Goal: Information Seeking & Learning: Learn about a topic

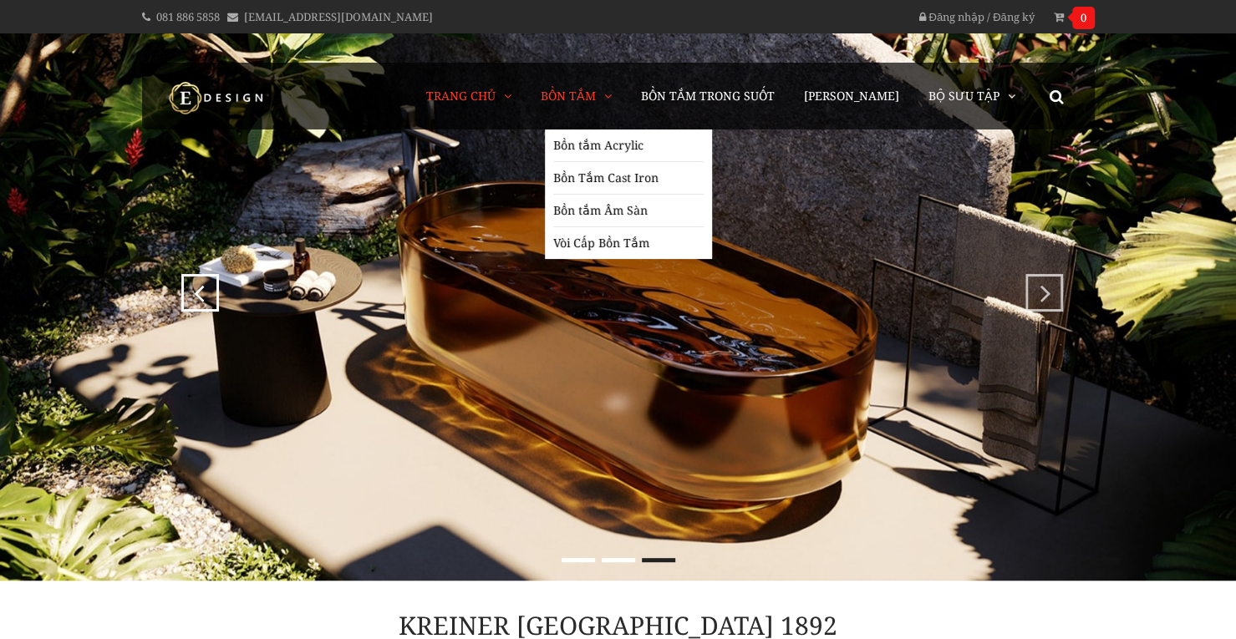
click at [607, 81] on link "Bồn Tắm" at bounding box center [576, 96] width 96 height 67
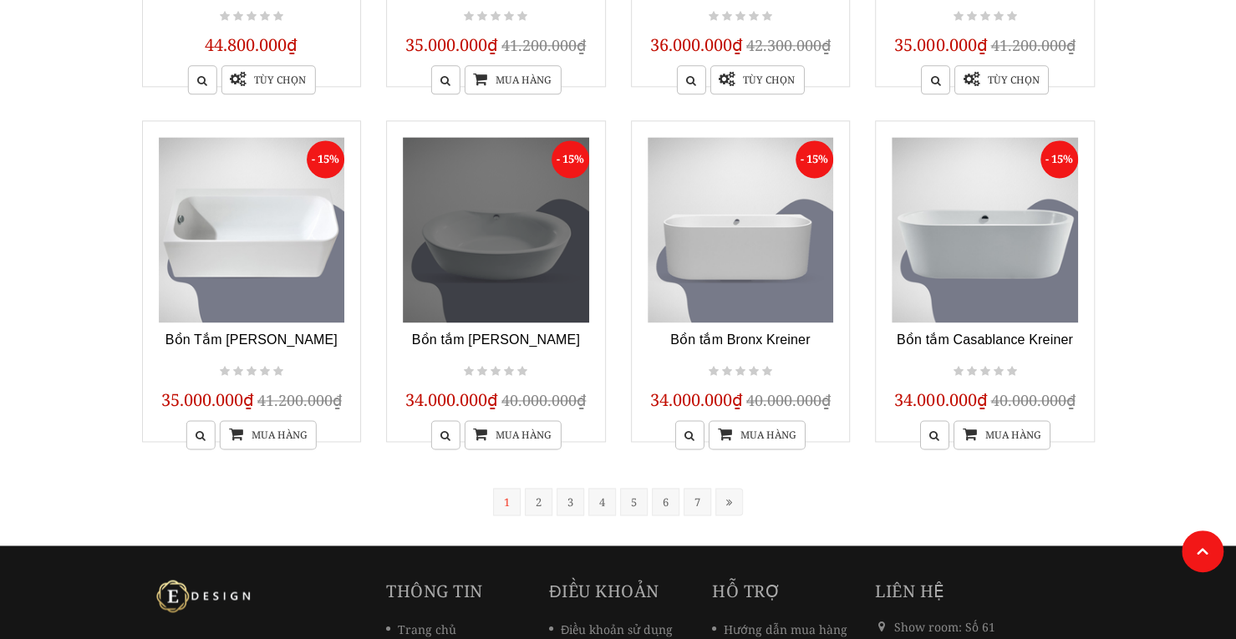
scroll to position [1252, 0]
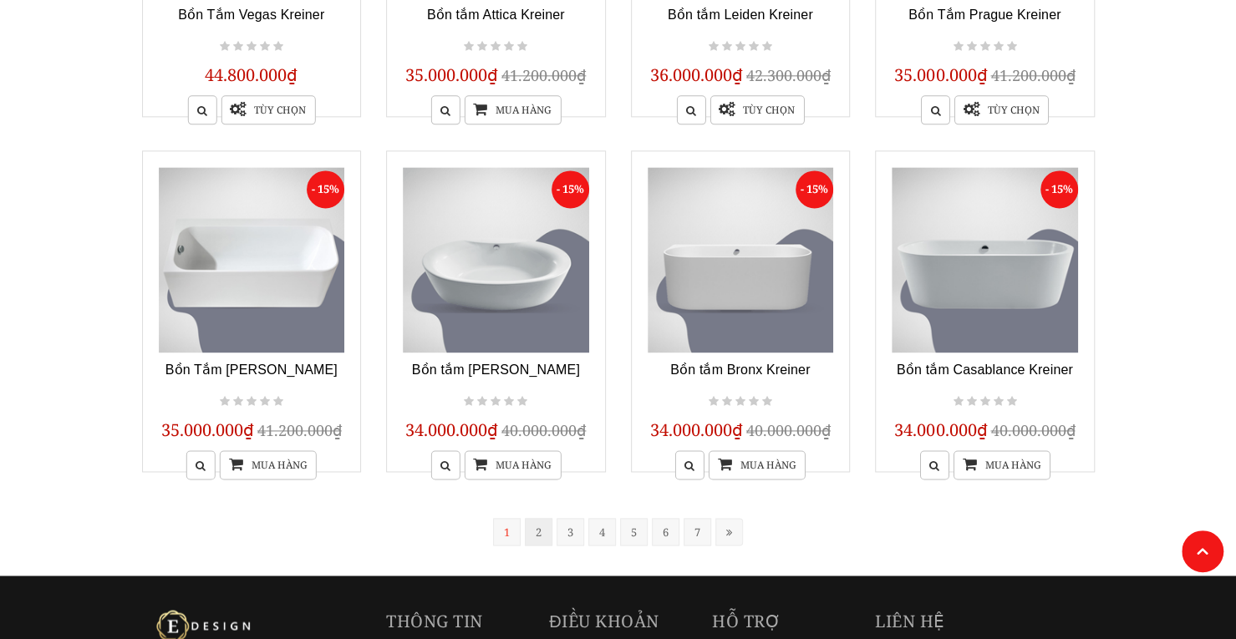
click at [545, 543] on link "2" at bounding box center [539, 532] width 28 height 28
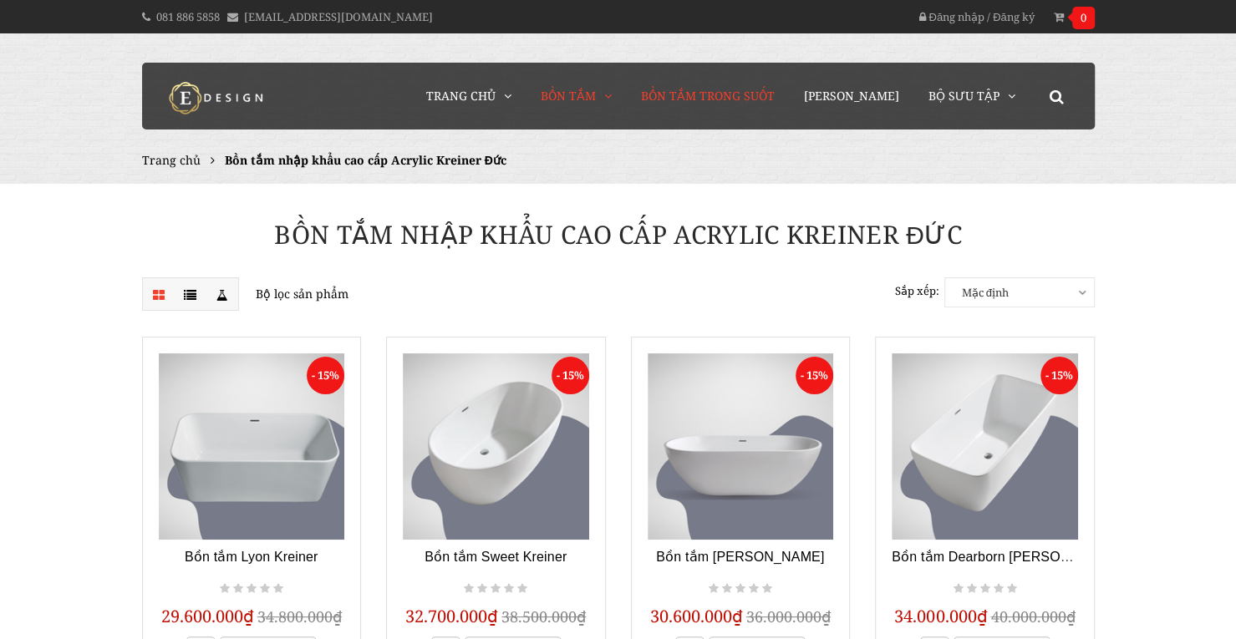
click at [750, 94] on span "Bồn Tắm Trong Suốt" at bounding box center [708, 96] width 134 height 16
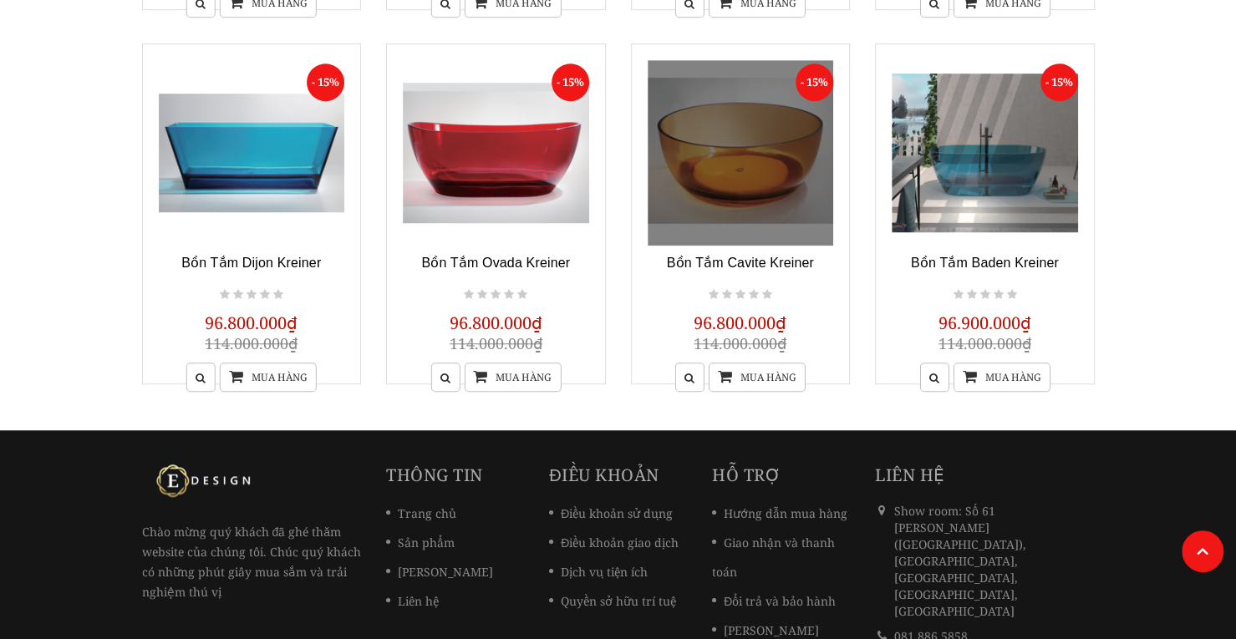
scroll to position [84, 0]
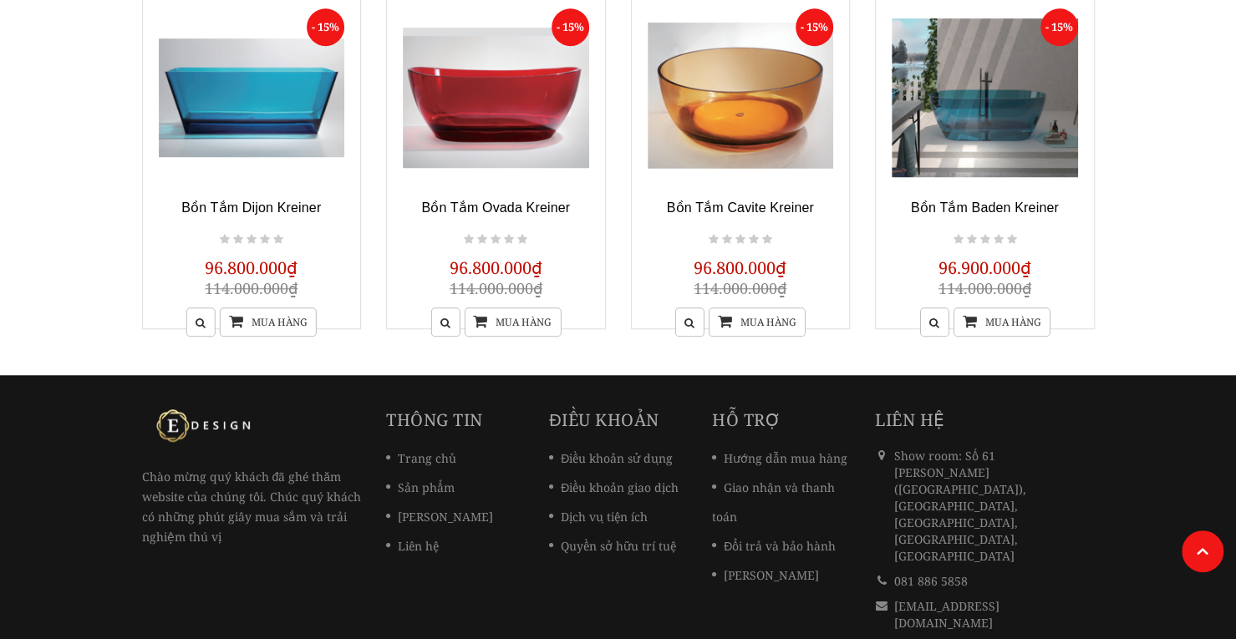
scroll to position [752, 0]
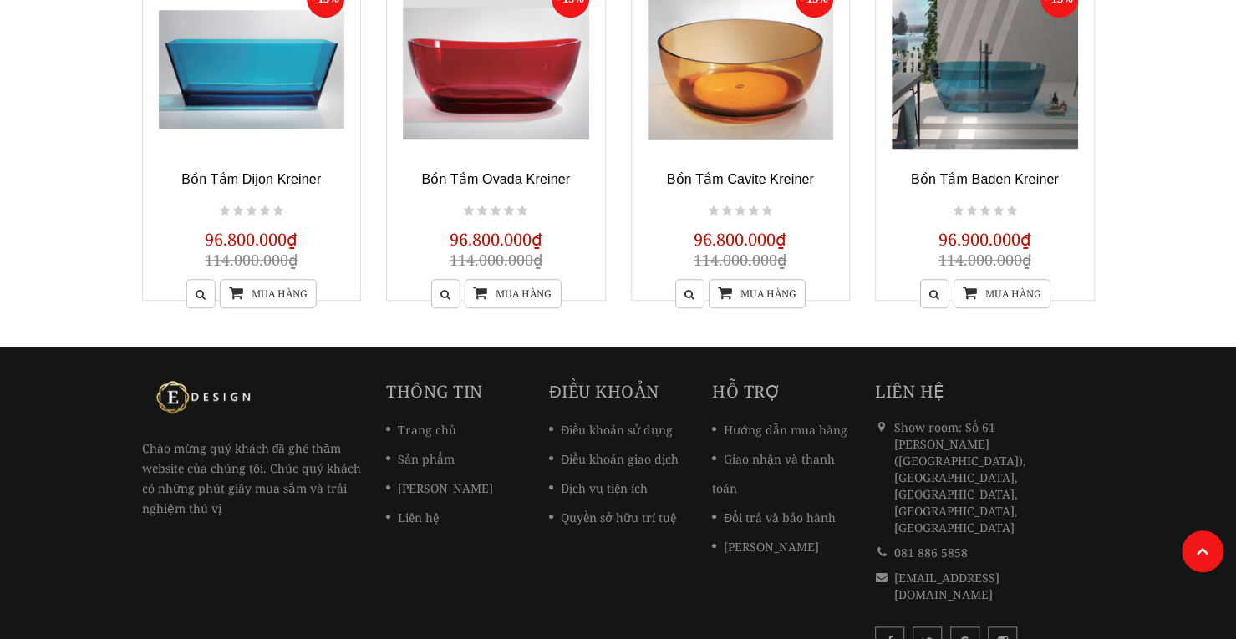
click at [1163, 372] on div "Chào mừng quý khách đã ghé thăm website của chúng tôi. Chúc quý khách có những …" at bounding box center [618, 522] width 1236 height 351
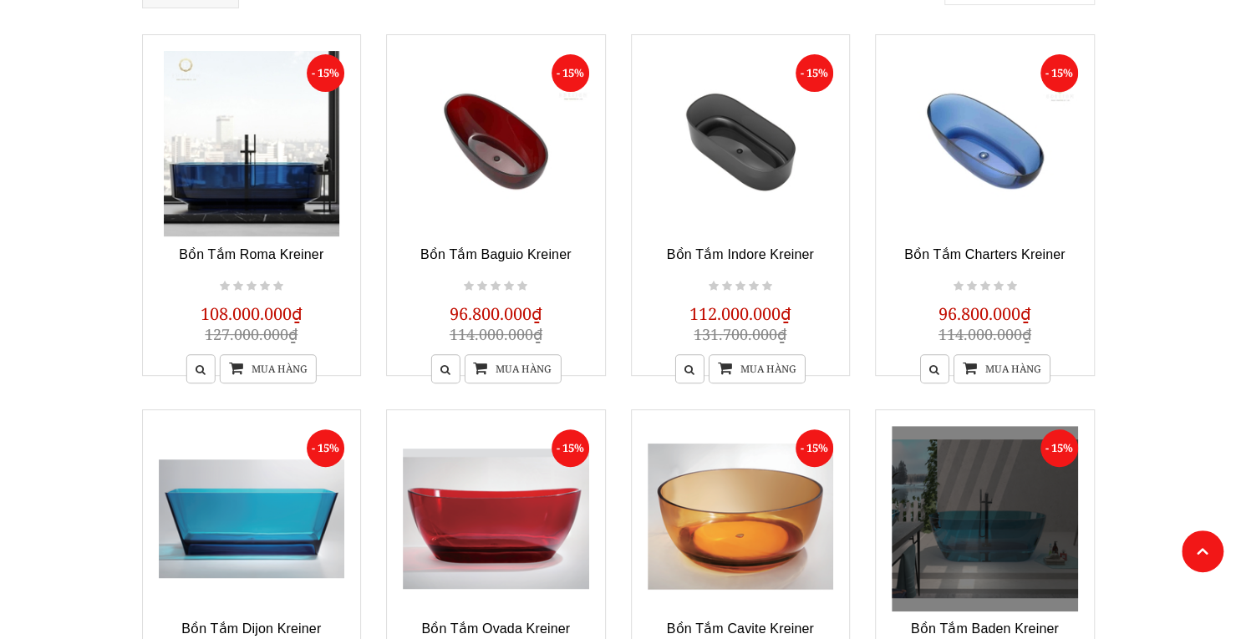
scroll to position [167, 0]
